Goal: Information Seeking & Learning: Learn about a topic

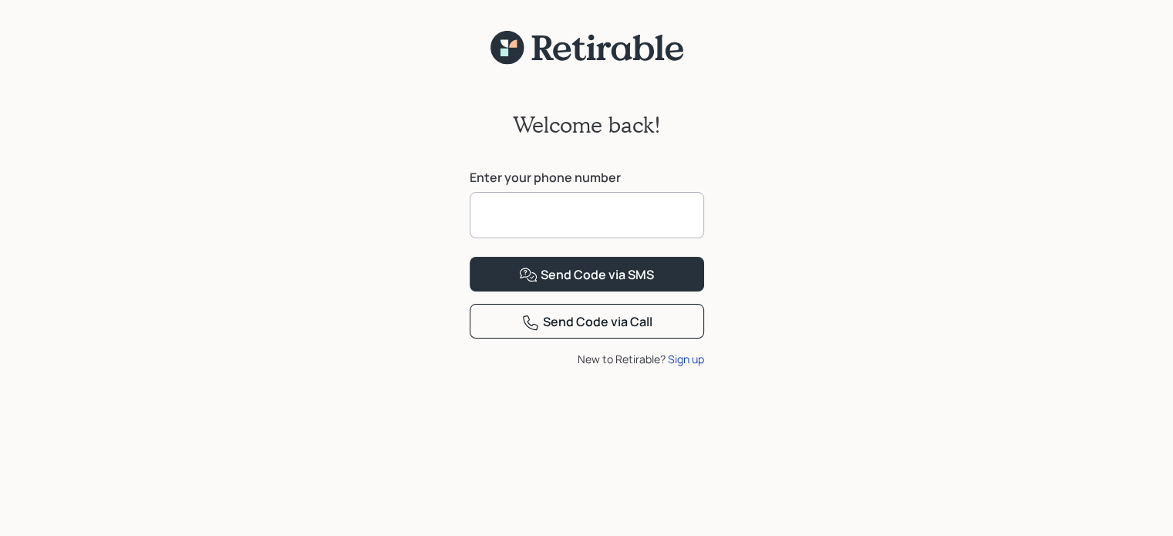
click at [602, 223] on input at bounding box center [587, 215] width 234 height 46
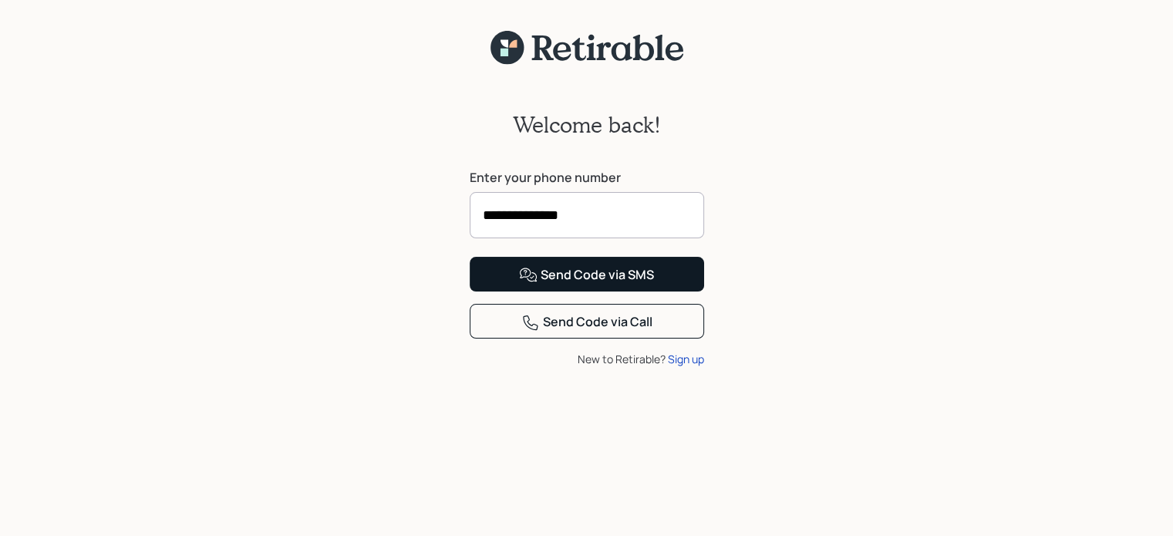
type input "**********"
click at [611, 284] on div "Send Code via SMS" at bounding box center [586, 275] width 135 height 19
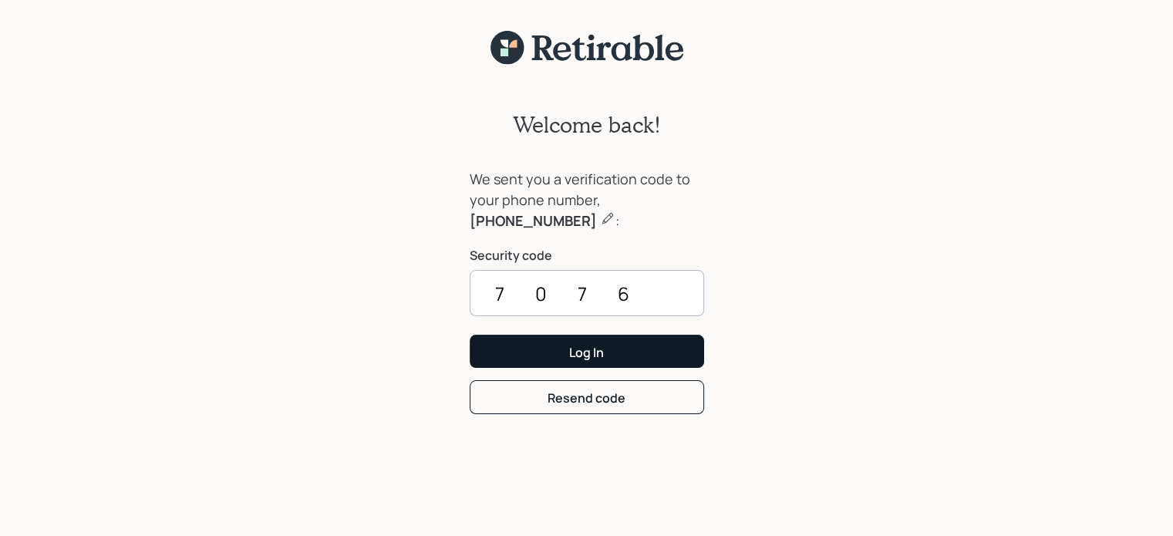
type input "7076"
click at [553, 360] on button "Log In" at bounding box center [587, 351] width 234 height 33
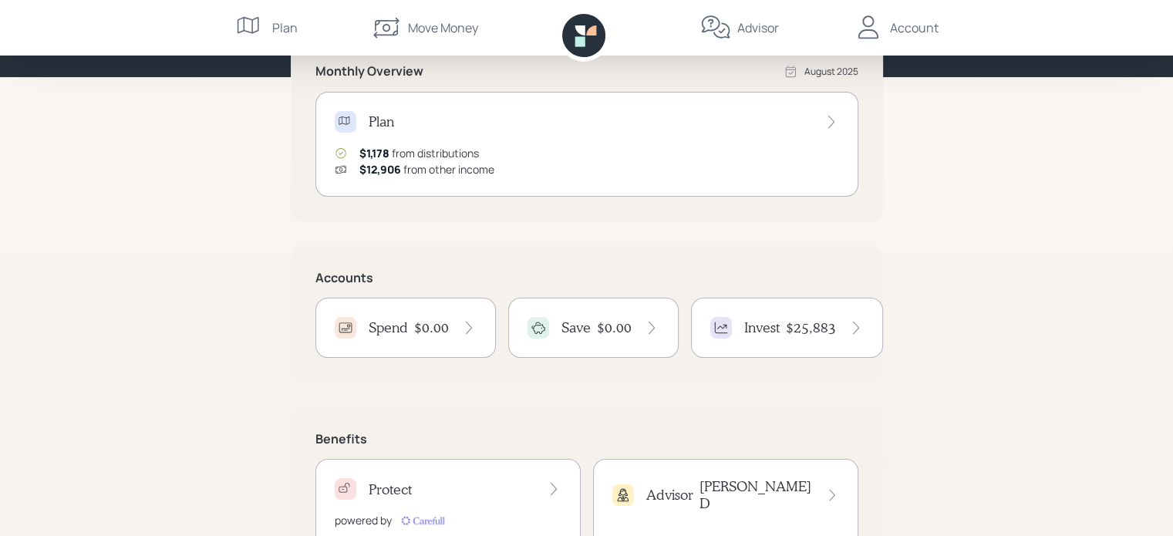
scroll to position [185, 0]
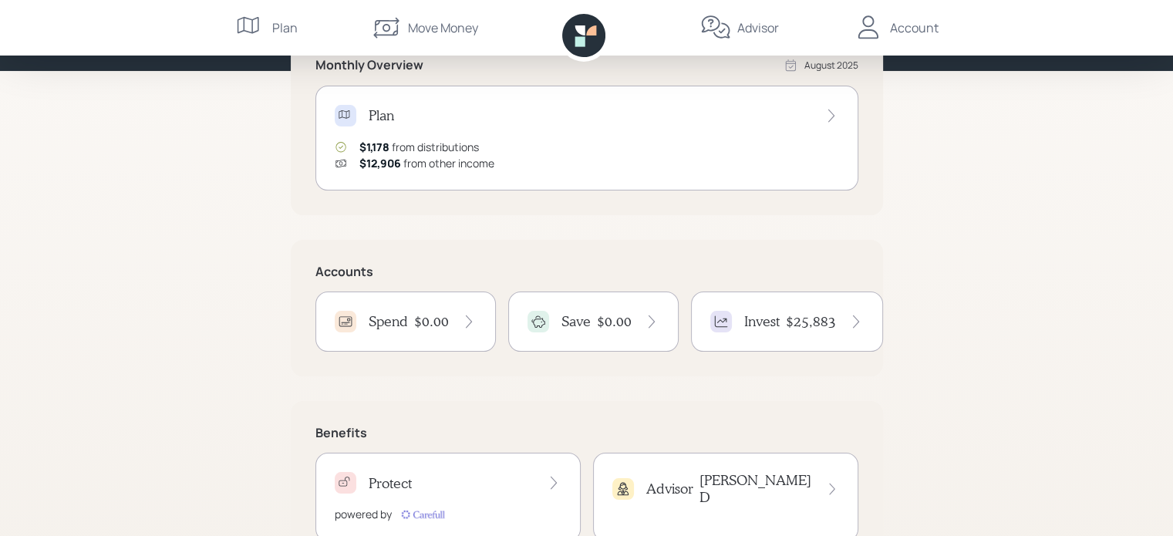
click at [382, 142] on span "$1,178" at bounding box center [374, 147] width 30 height 15
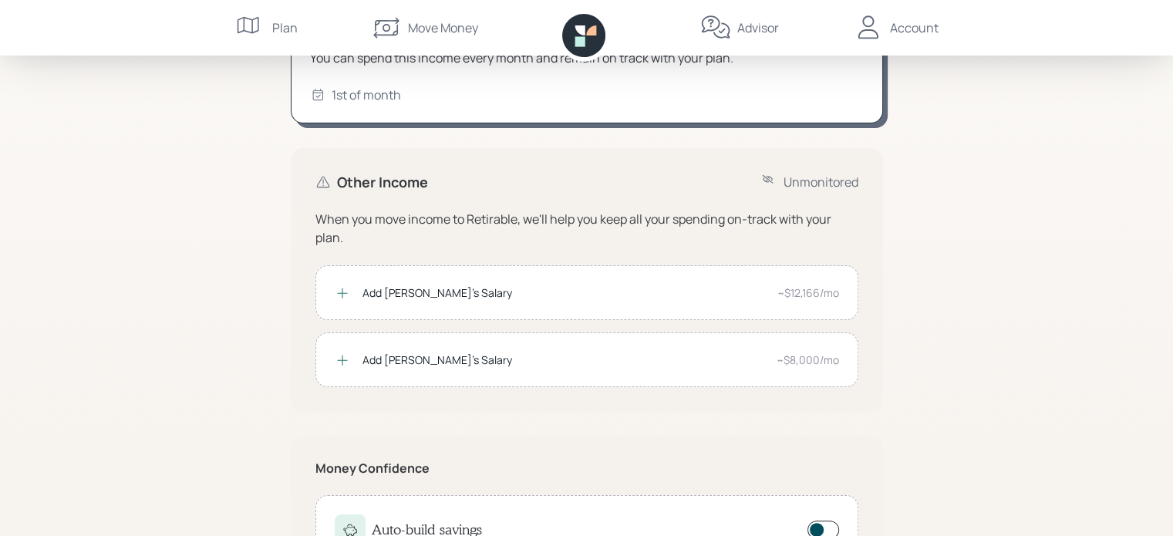
scroll to position [173, 0]
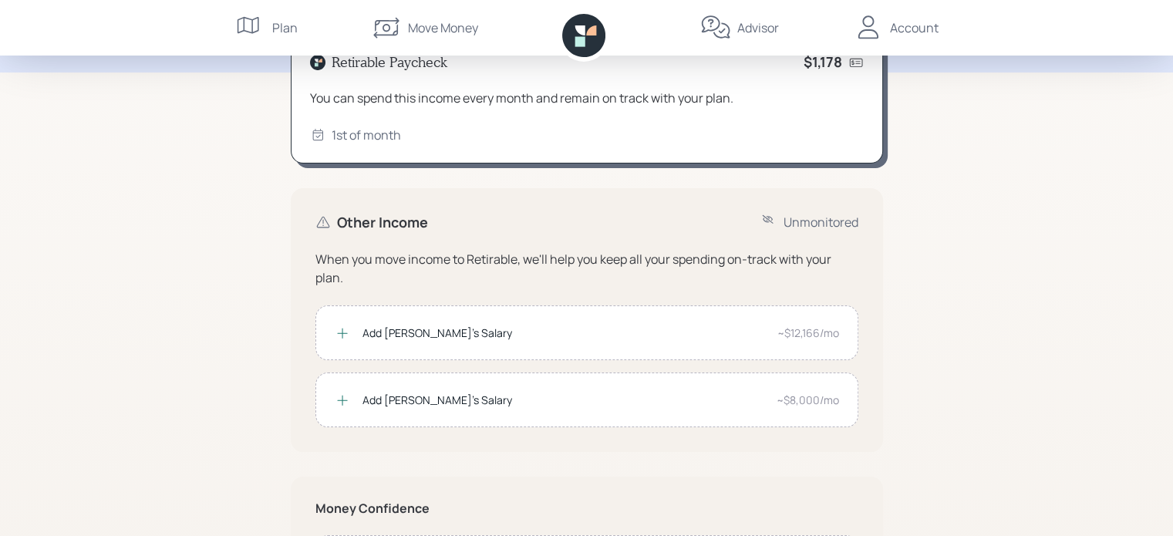
click at [658, 325] on div "Add Michael's Salary" at bounding box center [563, 333] width 402 height 16
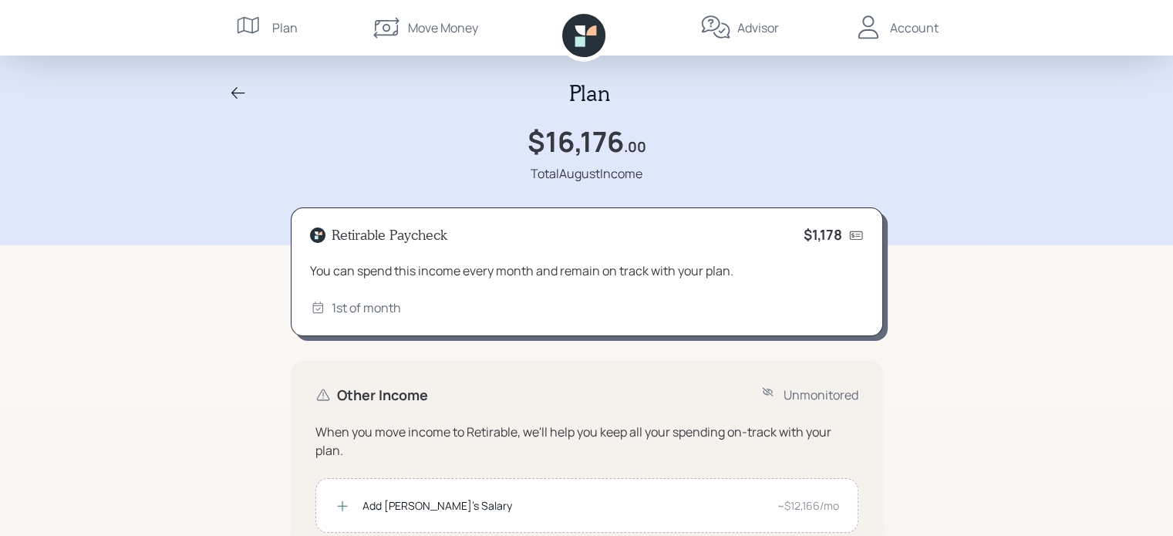
click at [272, 24] on div "Plan" at bounding box center [284, 28] width 25 height 19
click at [278, 25] on div "Plan" at bounding box center [284, 28] width 25 height 19
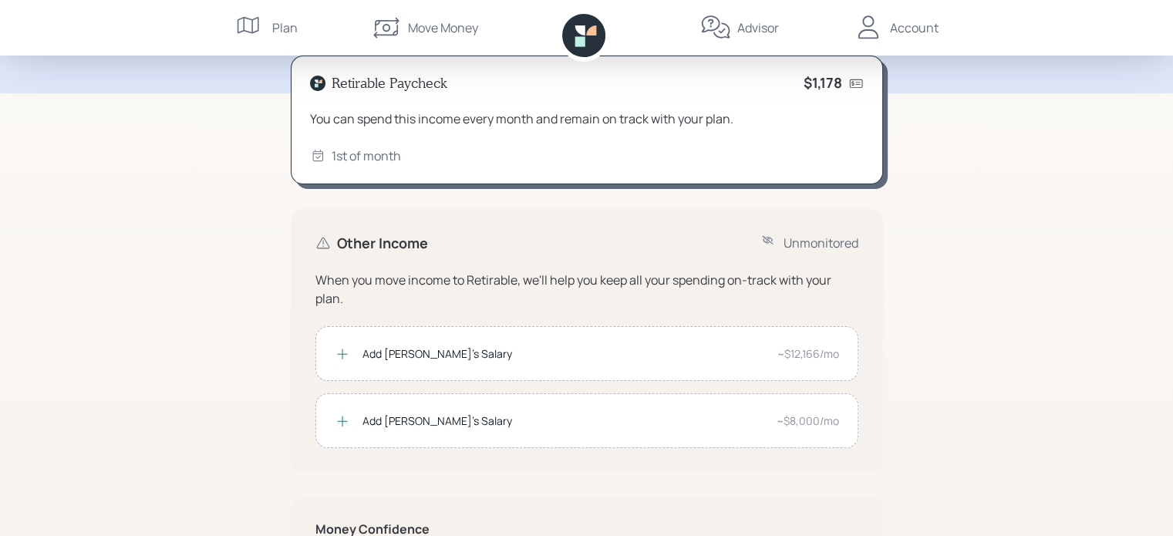
scroll to position [278, 0]
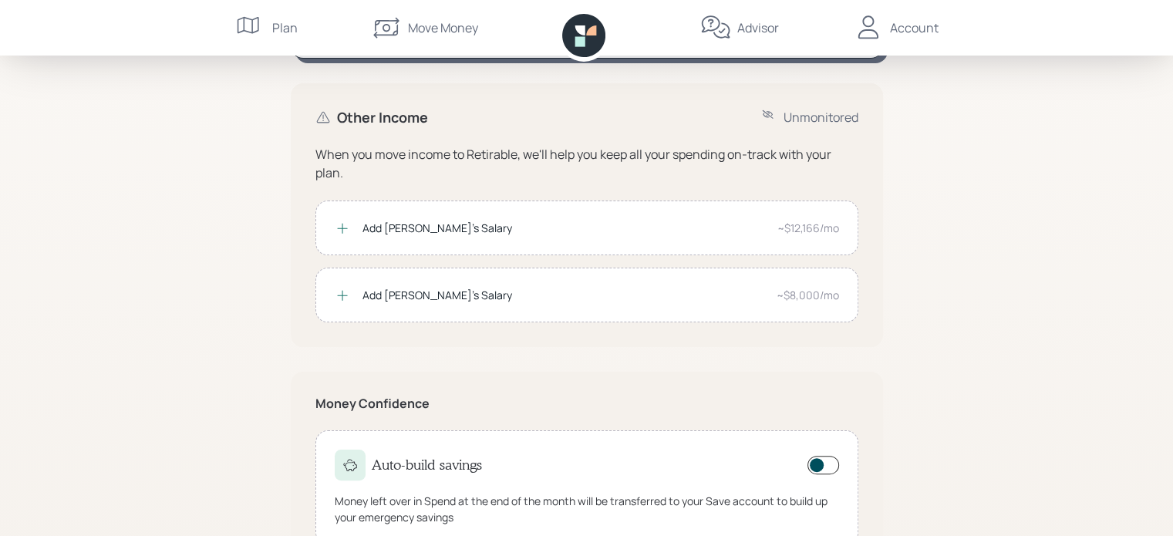
click at [907, 32] on div "Account" at bounding box center [914, 28] width 49 height 19
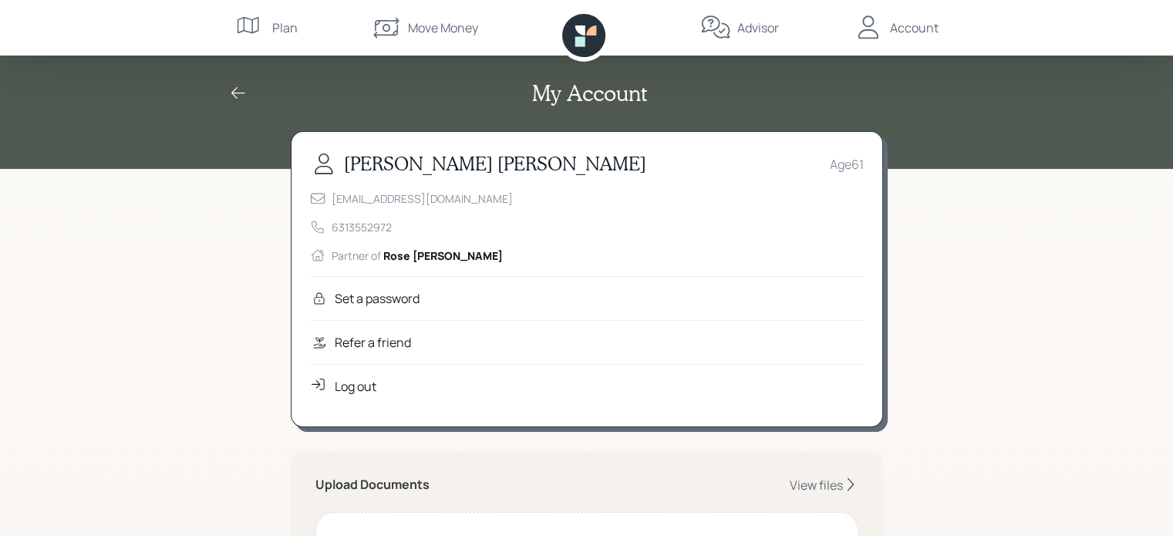
click at [227, 97] on div "My Account" at bounding box center [587, 93] width 740 height 26
click at [230, 94] on icon at bounding box center [238, 93] width 19 height 19
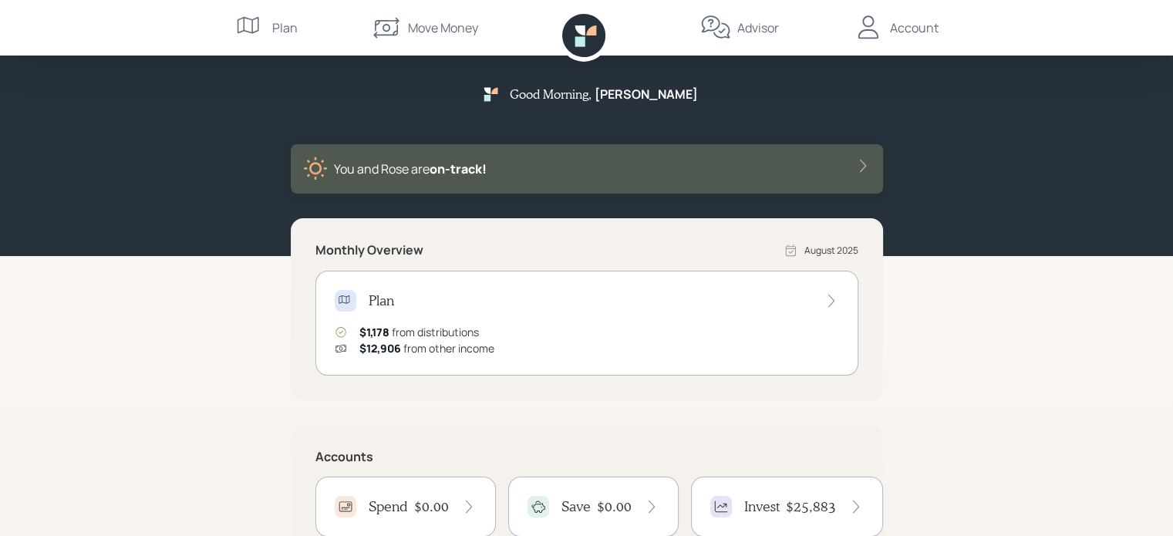
click at [338, 298] on icon at bounding box center [345, 300] width 15 height 15
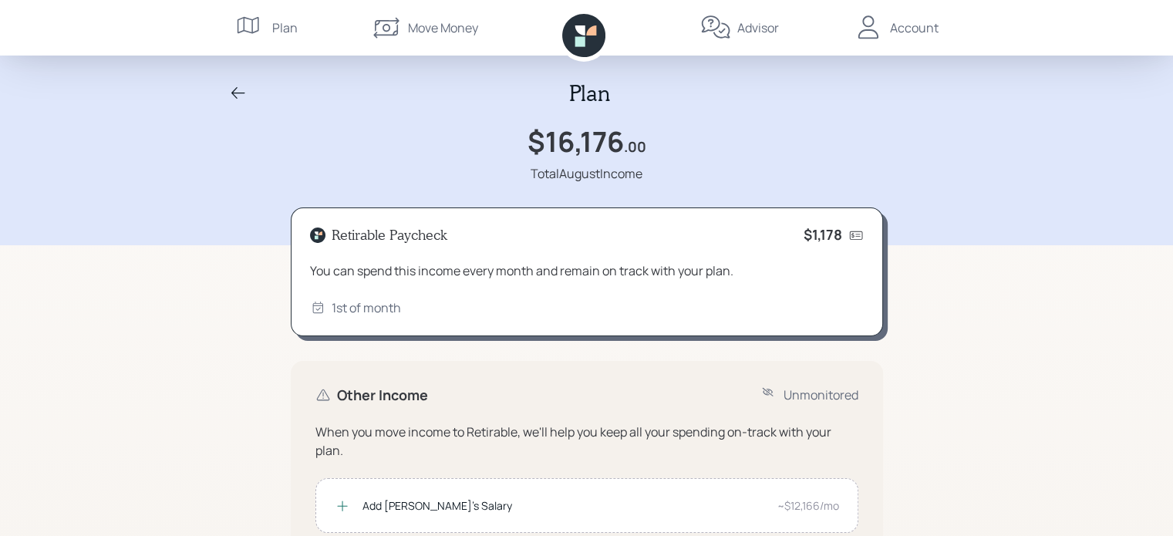
click at [576, 55] on icon at bounding box center [583, 35] width 43 height 43
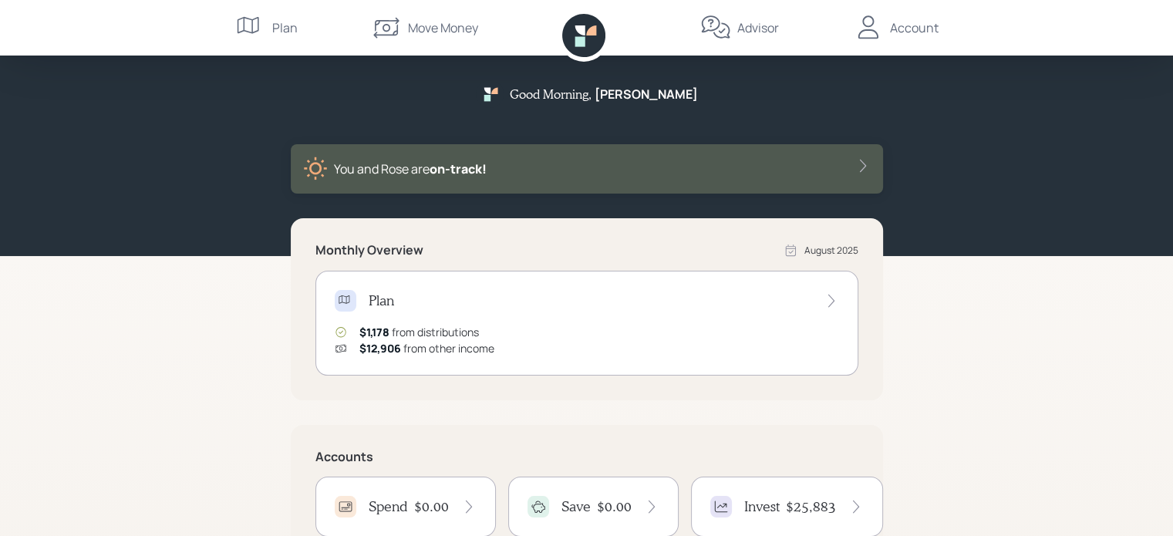
click at [759, 24] on div "Advisor" at bounding box center [758, 28] width 42 height 19
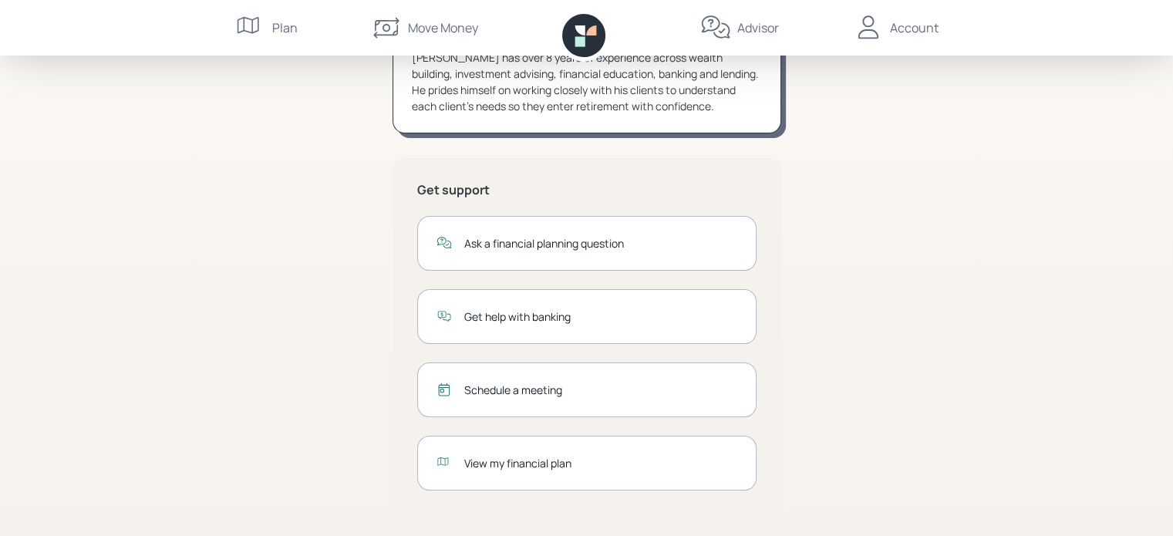
scroll to position [215, 0]
click at [530, 456] on div "View my financial plan" at bounding box center [600, 461] width 273 height 16
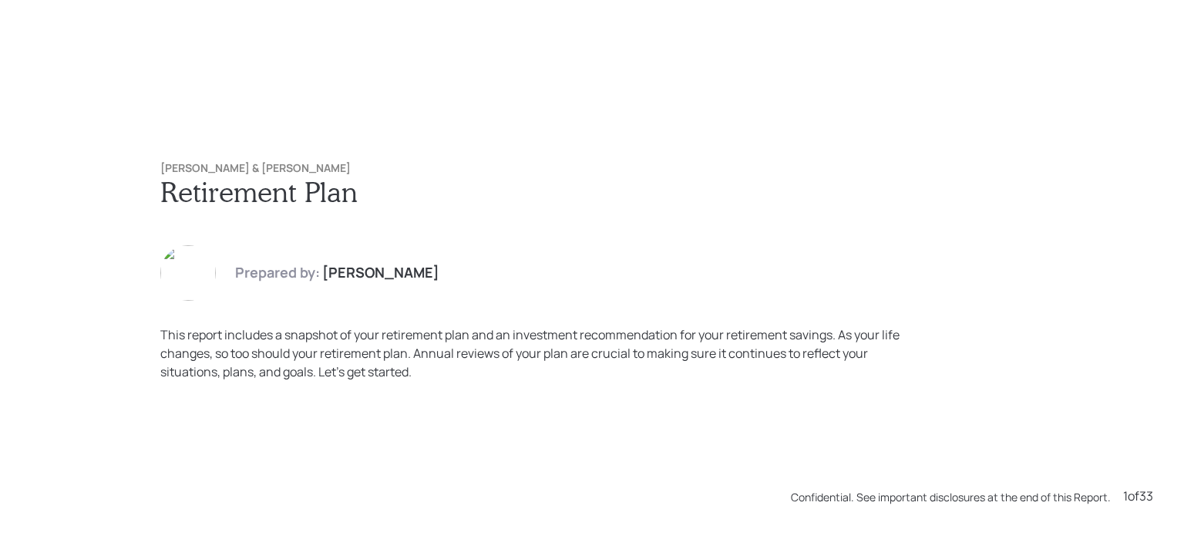
drag, startPoint x: 0, startPoint y: 0, endPoint x: 523, endPoint y: 395, distance: 655.6
click at [523, 395] on div "[PERSON_NAME] & [PERSON_NAME] Retirement Plan Prepared by: [PERSON_NAME] This r…" at bounding box center [592, 268] width 1184 height 536
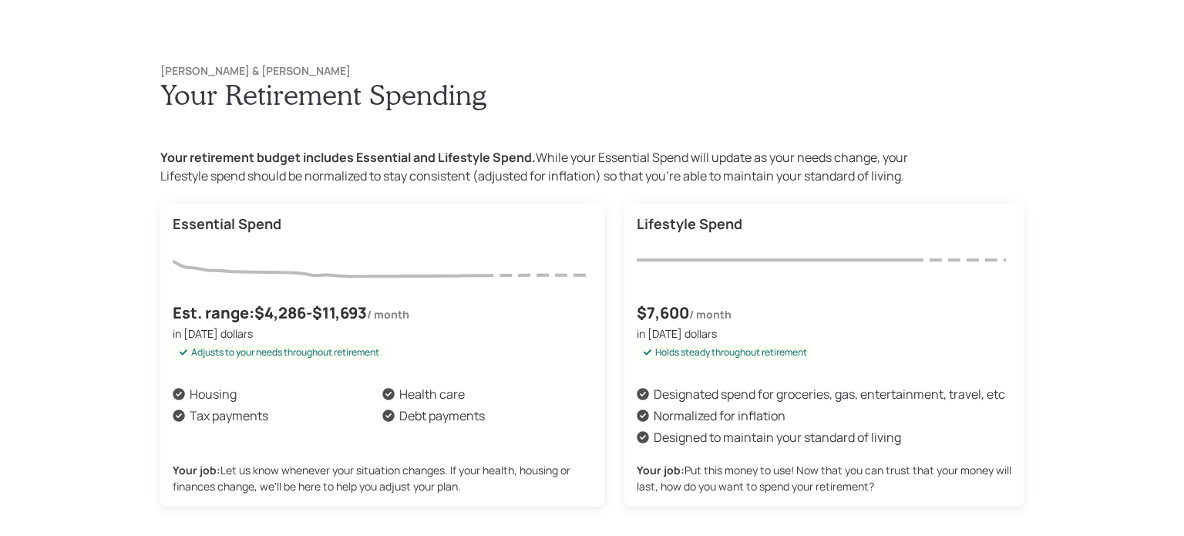
scroll to position [1072, 0]
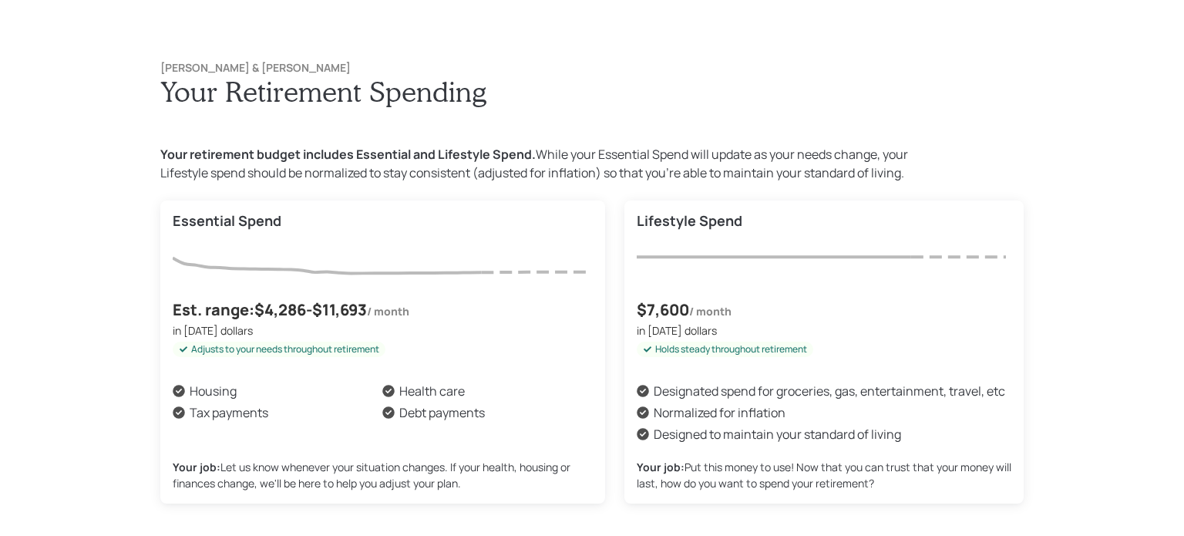
click at [109, 412] on div "[PERSON_NAME] & [PERSON_NAME] Your Retirement Spending Your retirement budget i…" at bounding box center [592, 268] width 1184 height 536
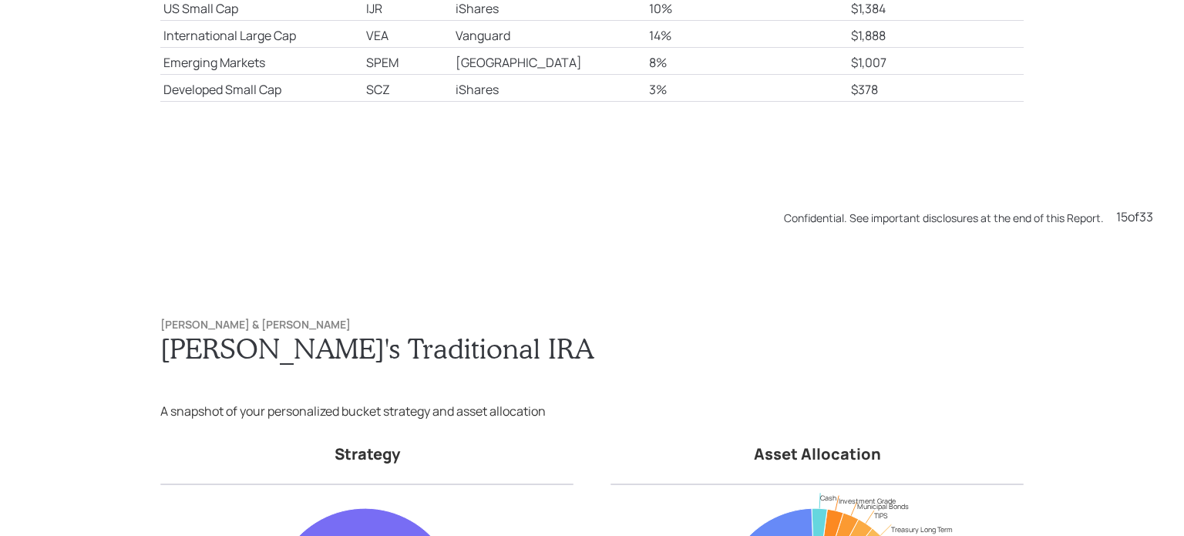
scroll to position [7898, 0]
